Goal: Contribute content: Contribute content

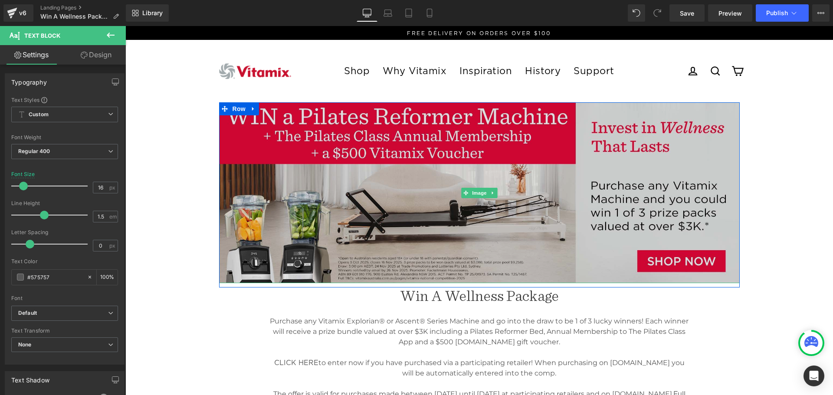
click at [583, 193] on img at bounding box center [479, 192] width 521 height 181
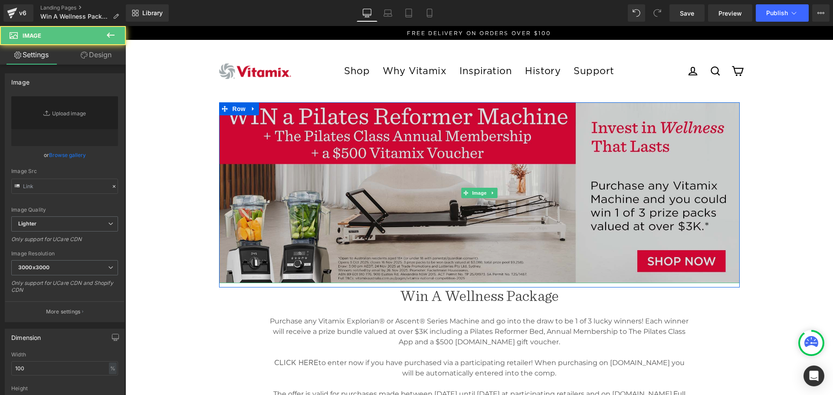
type input "[URL][DOMAIN_NAME]"
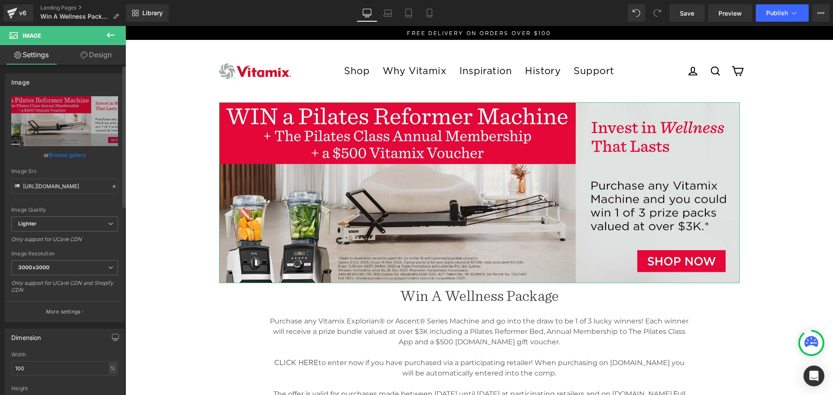
click at [72, 154] on link "Browse gallery" at bounding box center [67, 155] width 37 height 15
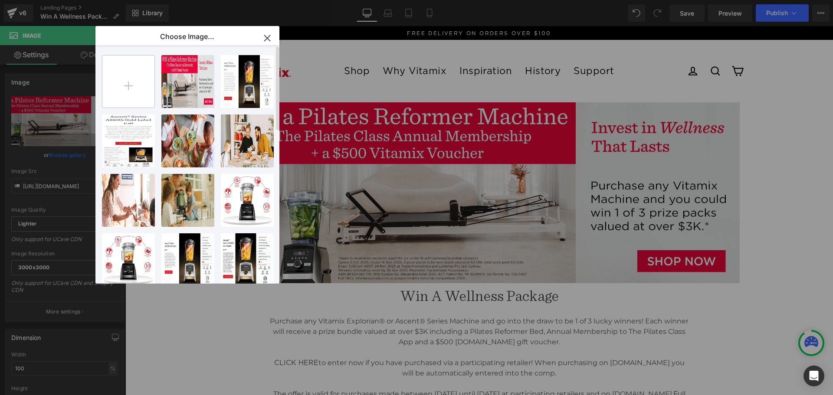
click at [120, 84] on input "file" at bounding box center [128, 82] width 52 height 52
type input "C:\fakepath\Vitamix 2025 National Competition Web Banner 1920x668px.jpg"
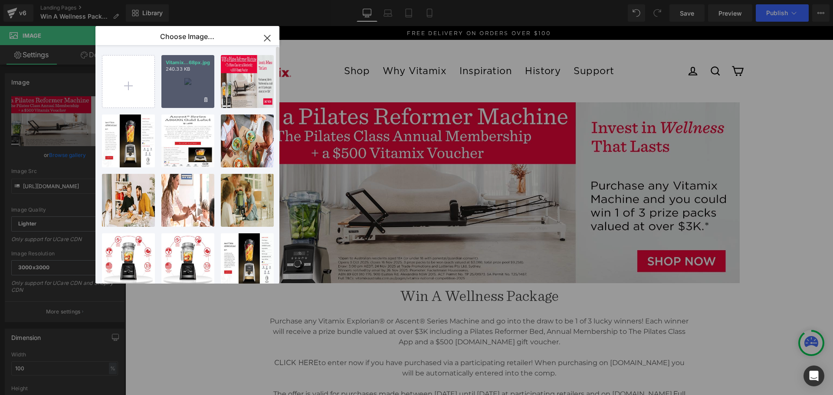
click at [192, 76] on div "Vitamix...68px.jpg 240.33 KB" at bounding box center [187, 81] width 53 height 53
type input "[URL][DOMAIN_NAME]"
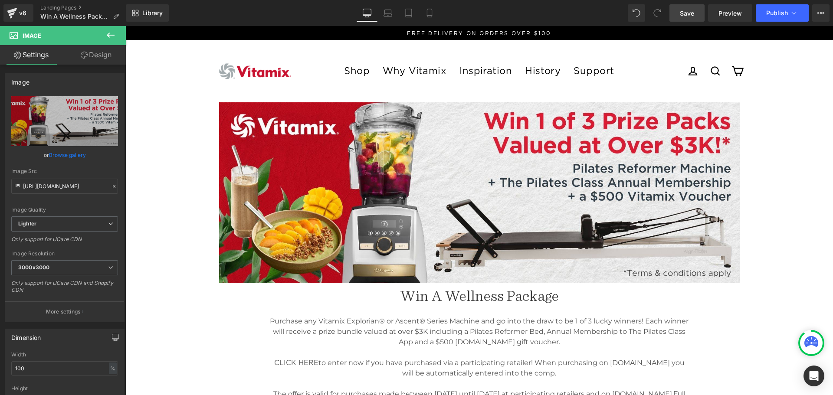
click at [686, 12] on span "Save" at bounding box center [687, 13] width 14 height 9
click at [783, 14] on span "Publish" at bounding box center [777, 13] width 22 height 7
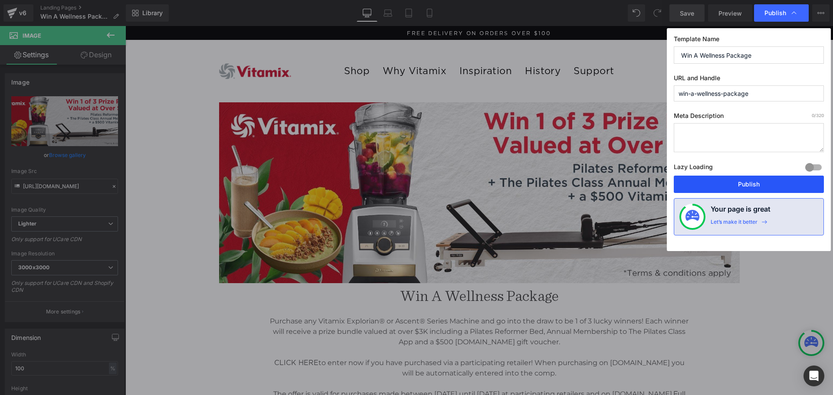
click at [752, 183] on button "Publish" at bounding box center [749, 184] width 150 height 17
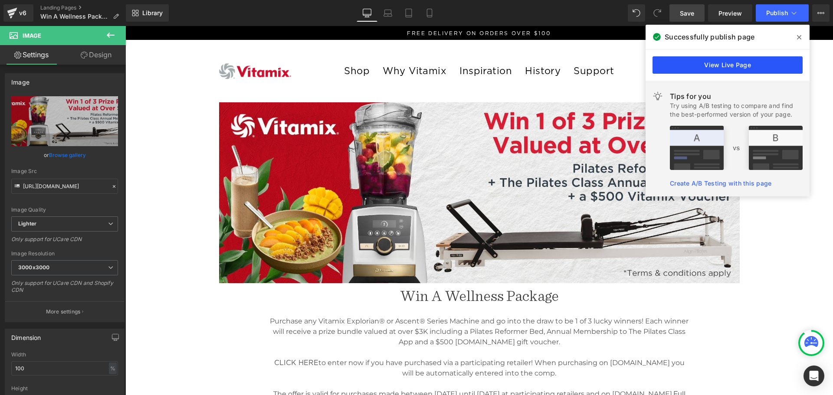
click at [709, 62] on link "View Live Page" at bounding box center [728, 64] width 150 height 17
